Goal: Information Seeking & Learning: Learn about a topic

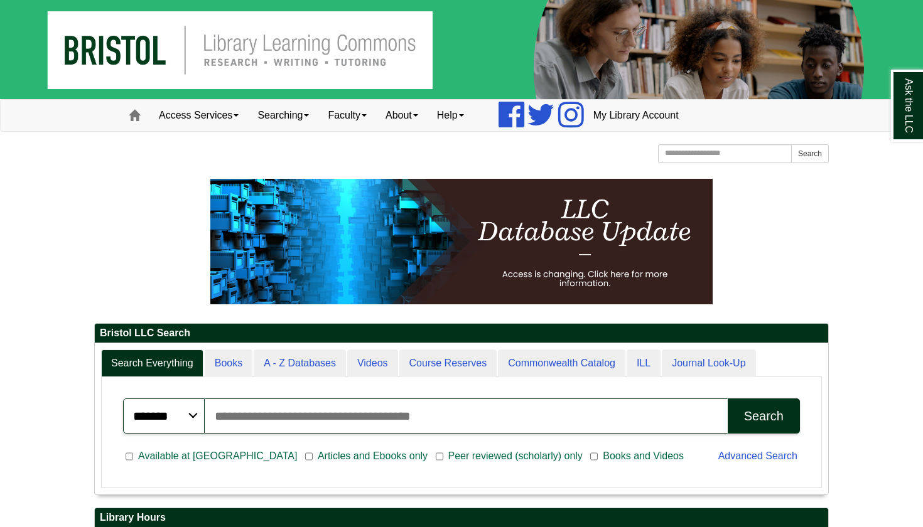
scroll to position [151, 733]
click at [240, 104] on link "Access Services" at bounding box center [198, 115] width 99 height 31
click at [307, 116] on link "Searching" at bounding box center [283, 115] width 70 height 31
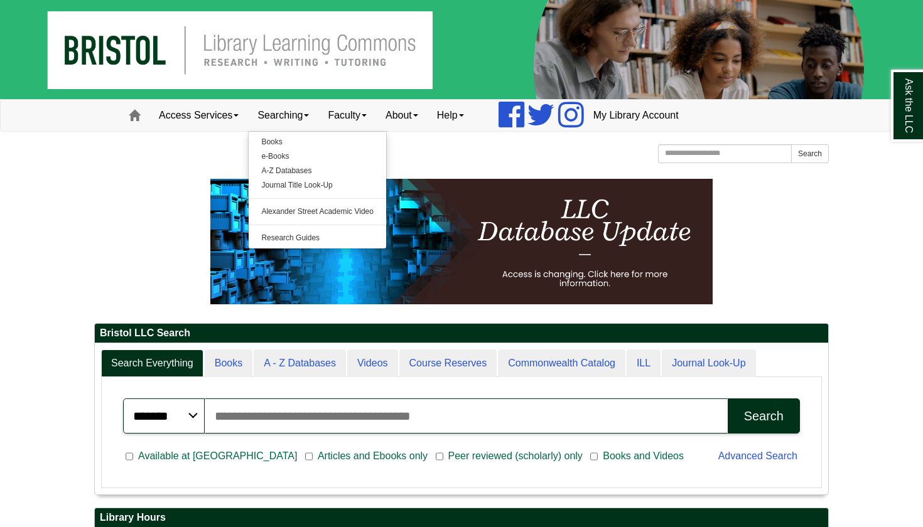
click at [431, 165] on div "Bristol Community College Bristol Community College Library Learning Commons Ho…" at bounding box center [461, 155] width 735 height 22
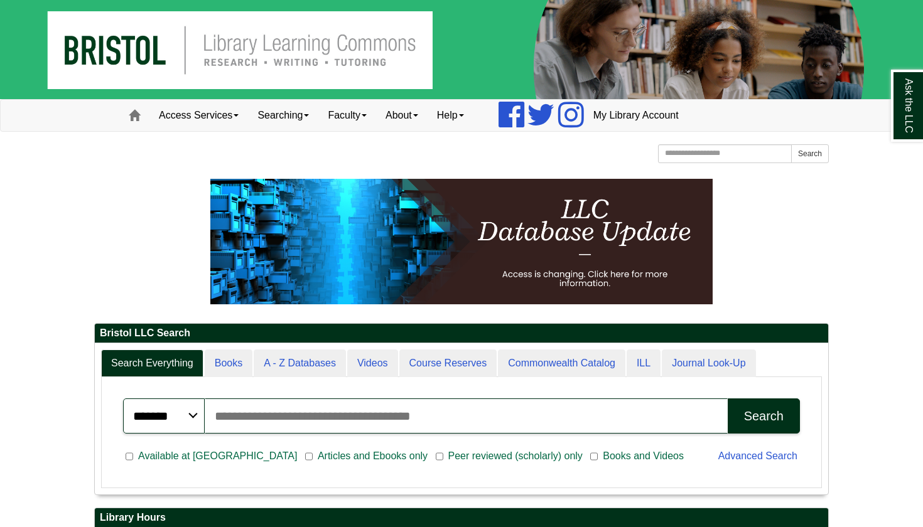
click at [518, 266] on img at bounding box center [461, 242] width 502 height 126
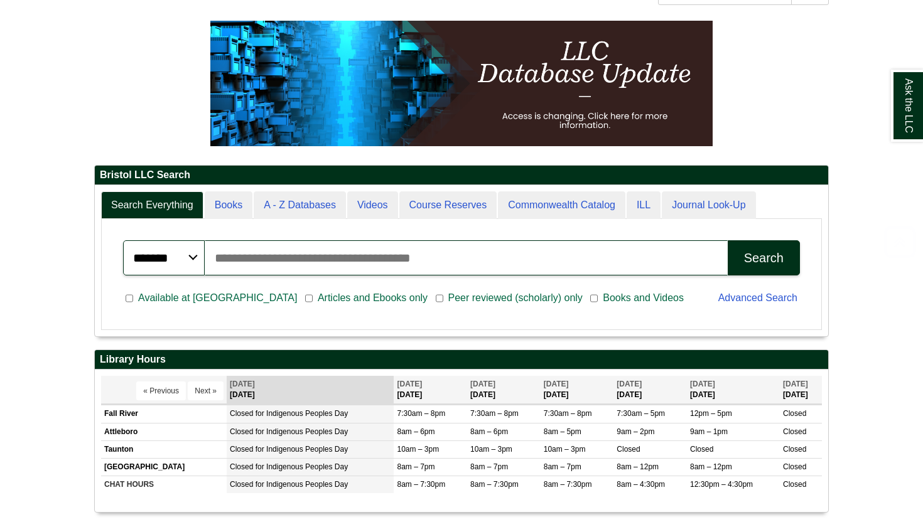
scroll to position [161, 0]
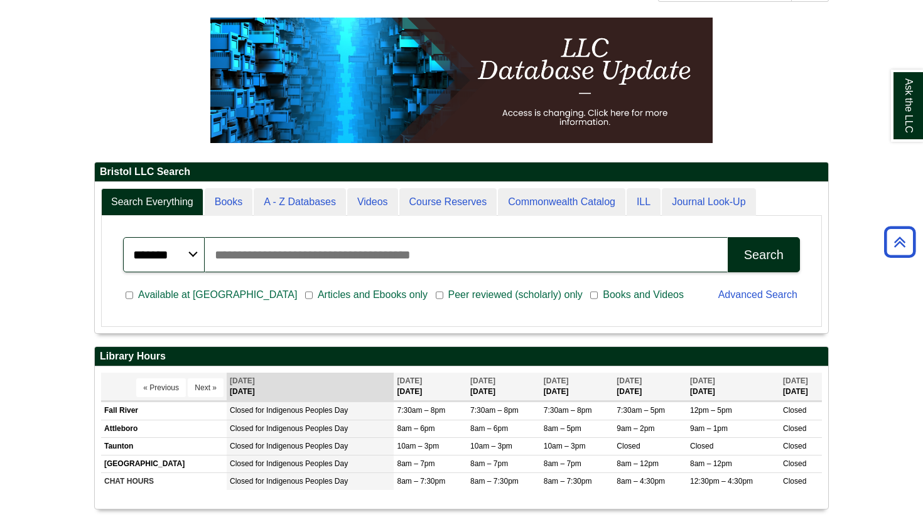
click at [343, 262] on input "Search articles, books, journals & more" at bounding box center [466, 254] width 523 height 35
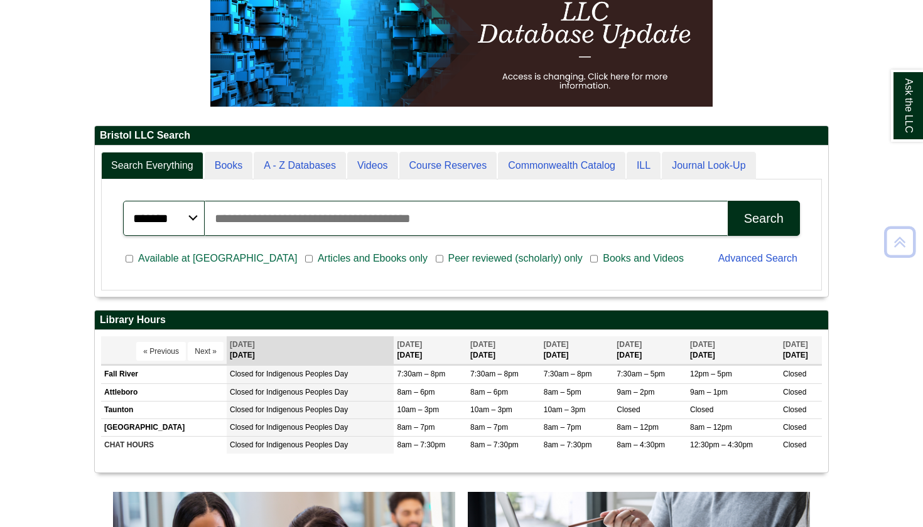
scroll to position [191, 0]
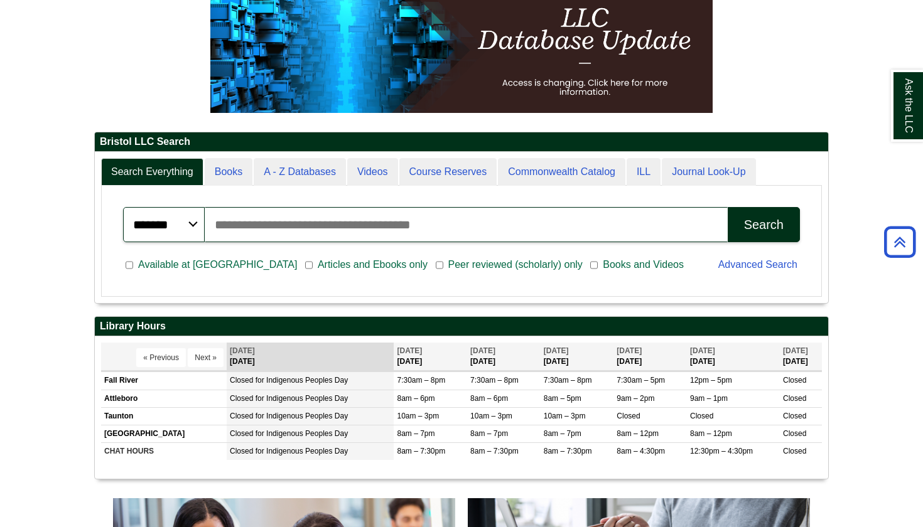
click at [262, 221] on input "Search articles, books, journals & more" at bounding box center [466, 224] width 523 height 35
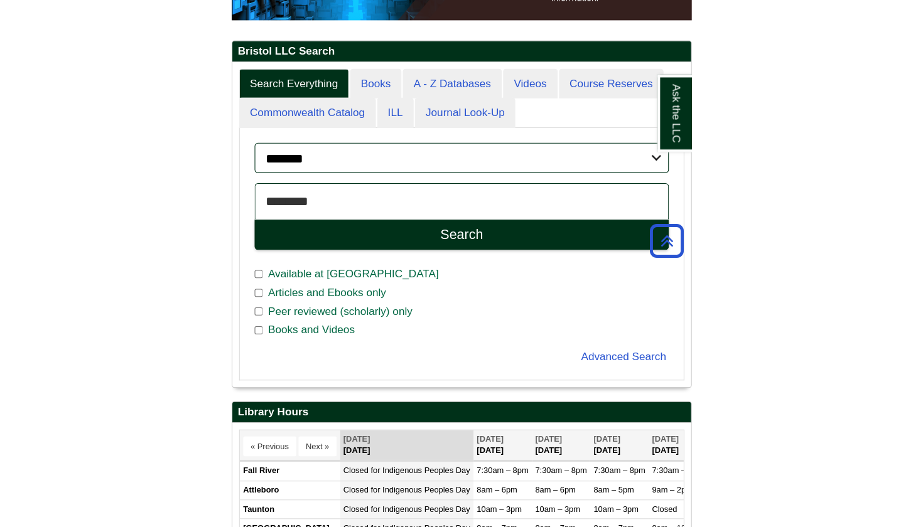
scroll to position [6, 6]
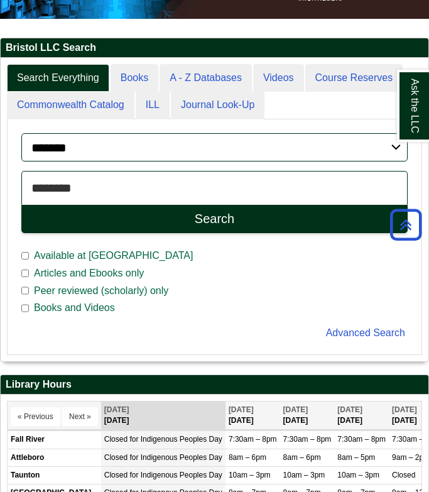
click at [179, 181] on input "********" at bounding box center [214, 188] width 386 height 34
type input "**********"
click at [131, 227] on button "Search" at bounding box center [214, 219] width 386 height 28
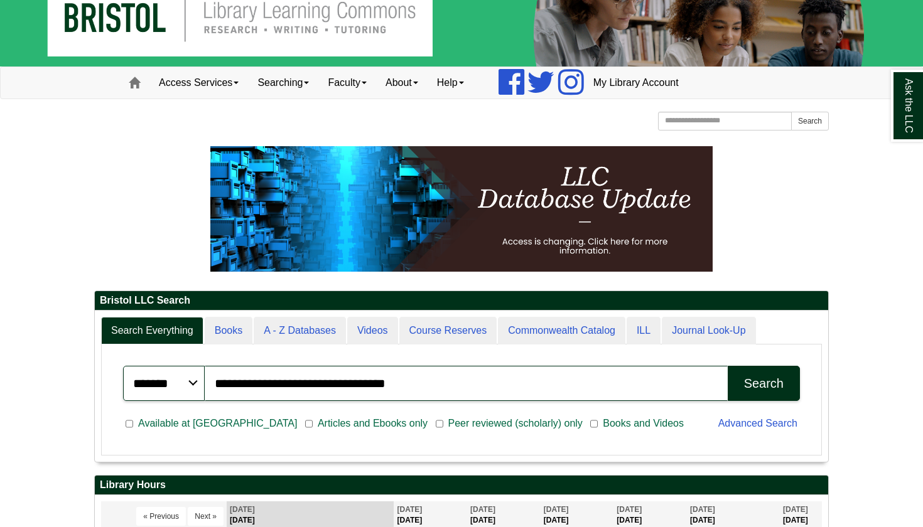
scroll to position [42, 0]
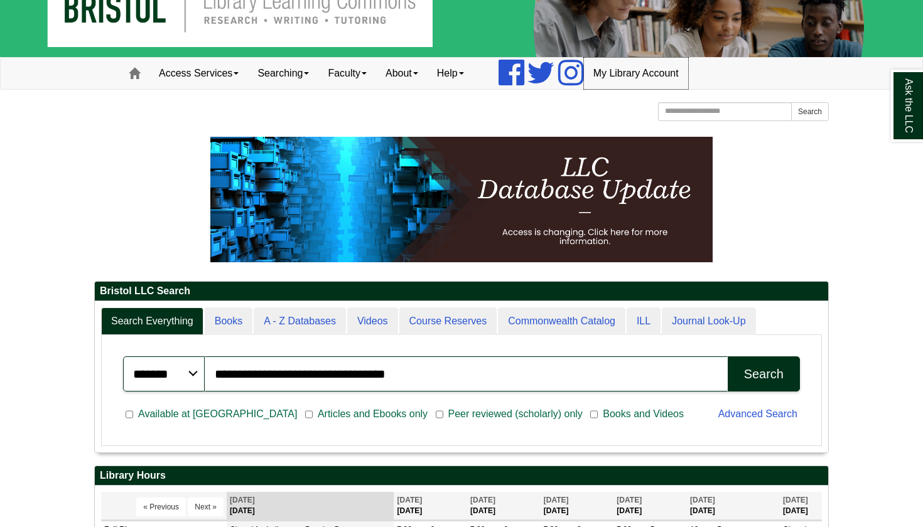
click at [633, 70] on link "My Library Account" at bounding box center [636, 73] width 104 height 31
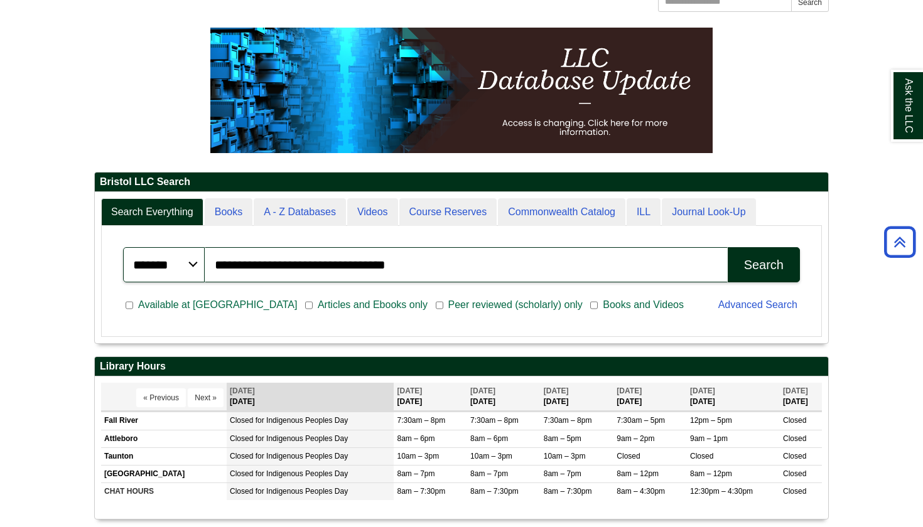
scroll to position [151, 733]
click at [775, 266] on div "Search" at bounding box center [764, 265] width 40 height 14
click at [583, 125] on img at bounding box center [461, 91] width 502 height 126
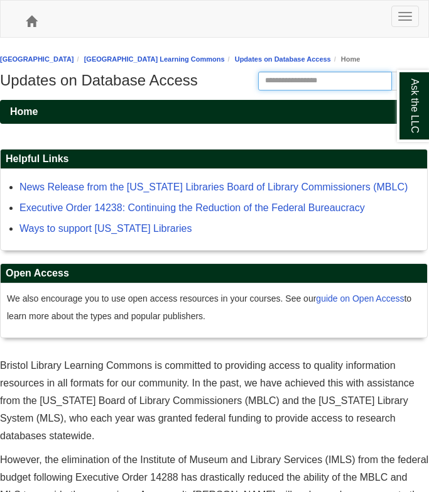
click at [313, 75] on input "Search this Guide" at bounding box center [325, 81] width 134 height 19
click at [409, 80] on button "Search" at bounding box center [410, 81] width 38 height 19
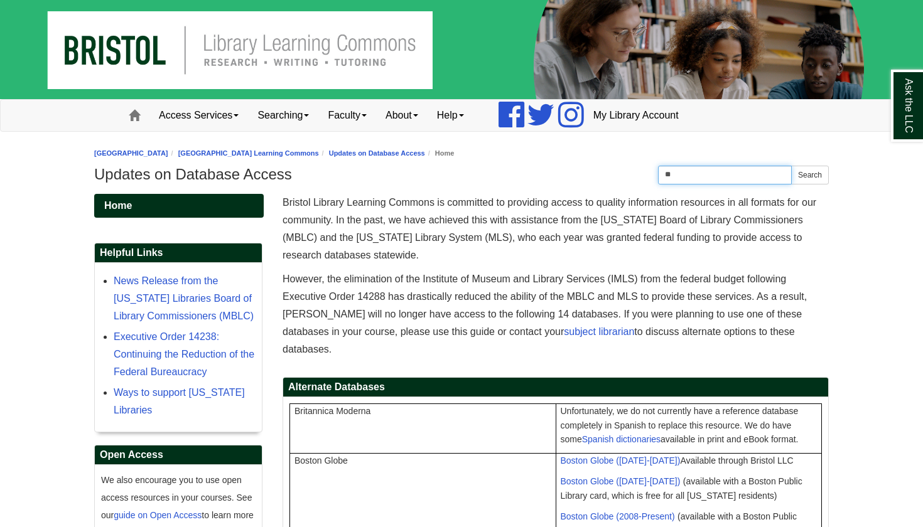
type input "*"
click at [303, 119] on link "Searching" at bounding box center [283, 115] width 70 height 31
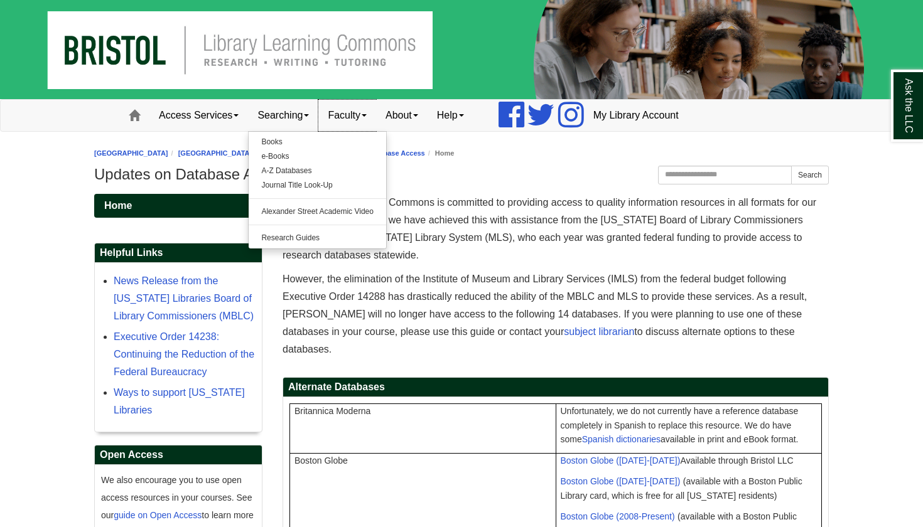
click at [367, 115] on link "Faculty" at bounding box center [347, 115] width 58 height 31
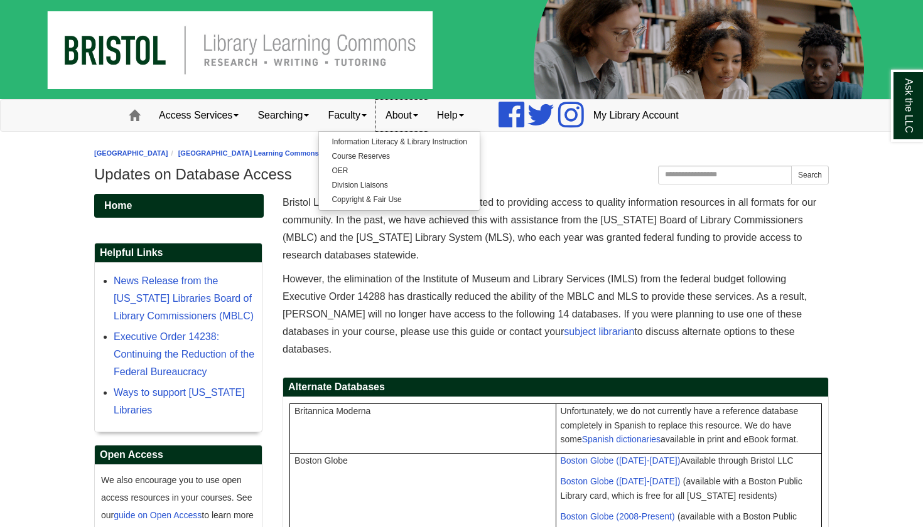
click at [418, 116] on span at bounding box center [415, 115] width 5 height 3
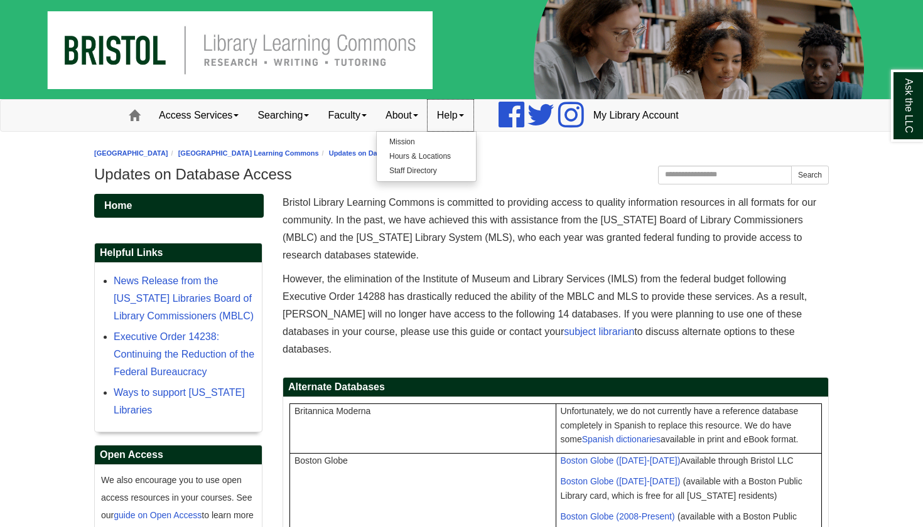
click at [473, 111] on link "Help" at bounding box center [451, 115] width 46 height 31
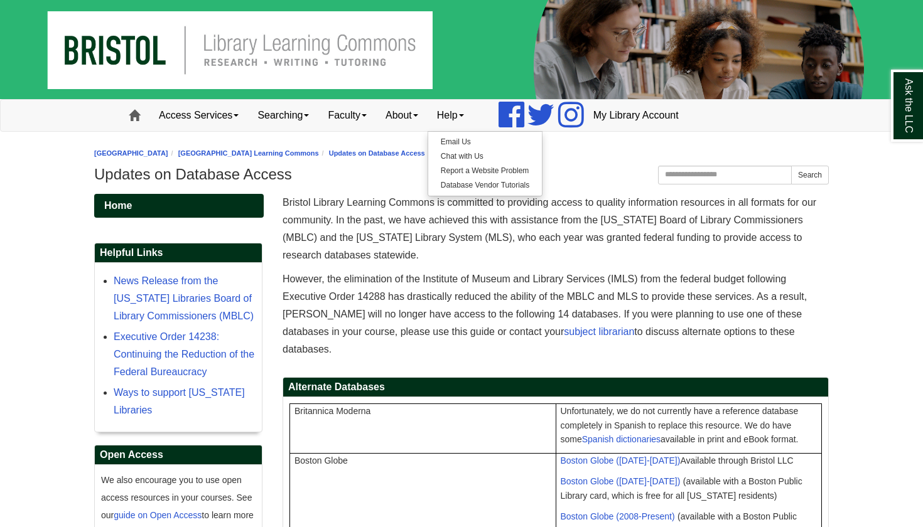
click at [139, 120] on span at bounding box center [134, 115] width 11 height 11
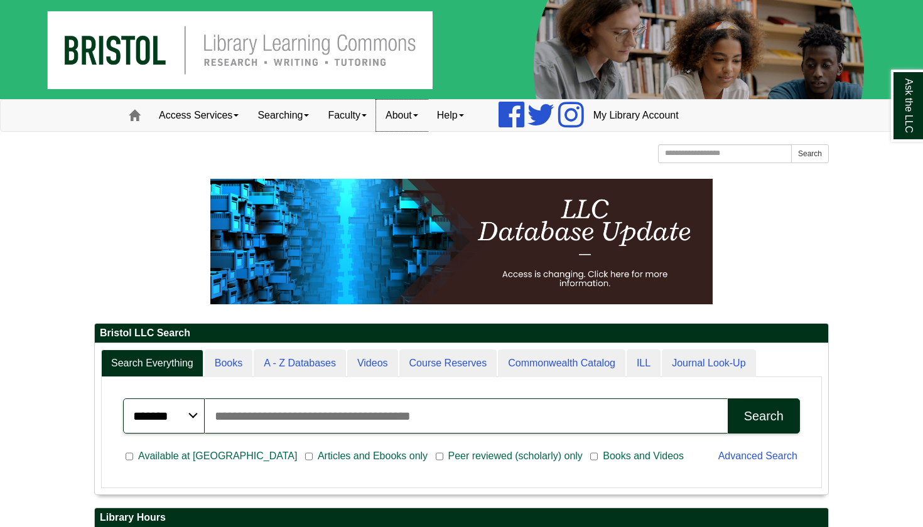
scroll to position [151, 733]
click at [621, 114] on link "My Library Account" at bounding box center [636, 115] width 104 height 31
click at [630, 116] on link "My Library Account" at bounding box center [636, 115] width 104 height 31
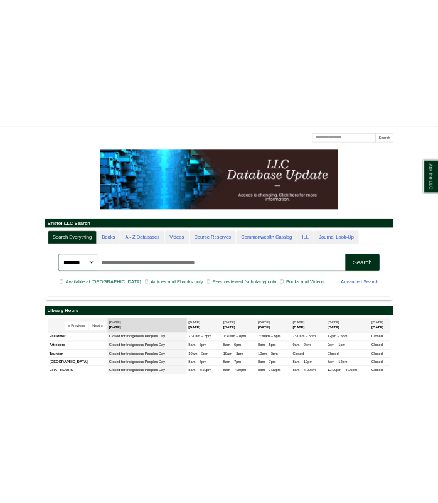
scroll to position [267, 437]
